Goal: Contribute content

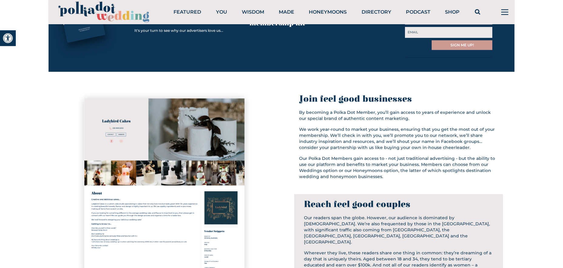
scroll to position [300, 0]
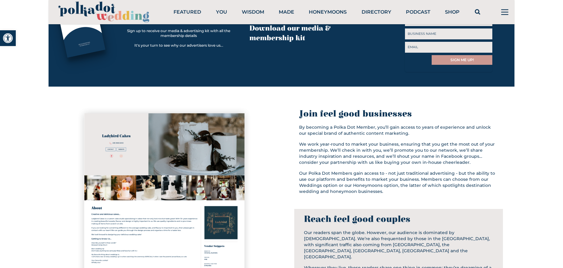
click at [379, 13] on link "Directory" at bounding box center [376, 12] width 30 height 6
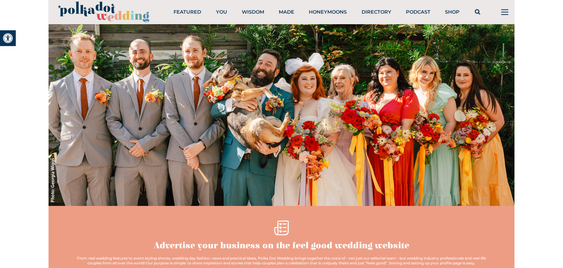
click at [505, 12] on icon at bounding box center [504, 12] width 15 height 15
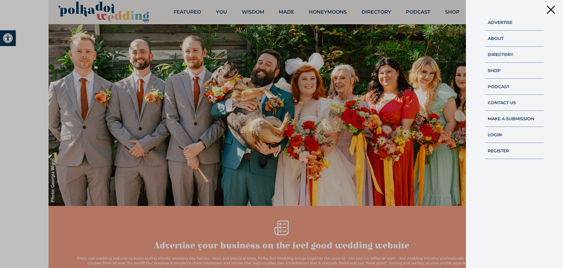
click at [495, 118] on link "Make A Submission" at bounding box center [510, 118] width 46 height 5
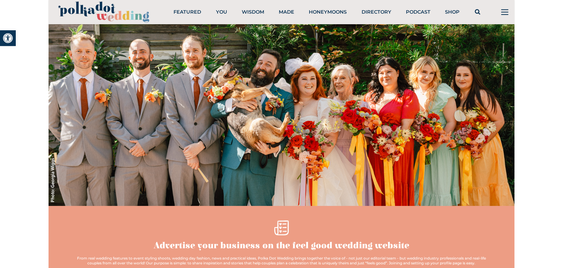
click at [506, 5] on icon at bounding box center [504, 12] width 15 height 15
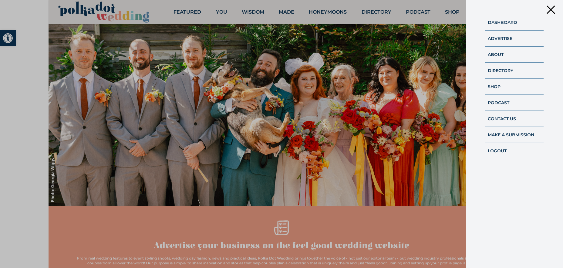
click at [501, 132] on li "Make A Submission" at bounding box center [514, 137] width 58 height 11
click at [501, 135] on link "Make A Submission" at bounding box center [510, 134] width 46 height 5
